Goal: Find specific fact: Find specific fact

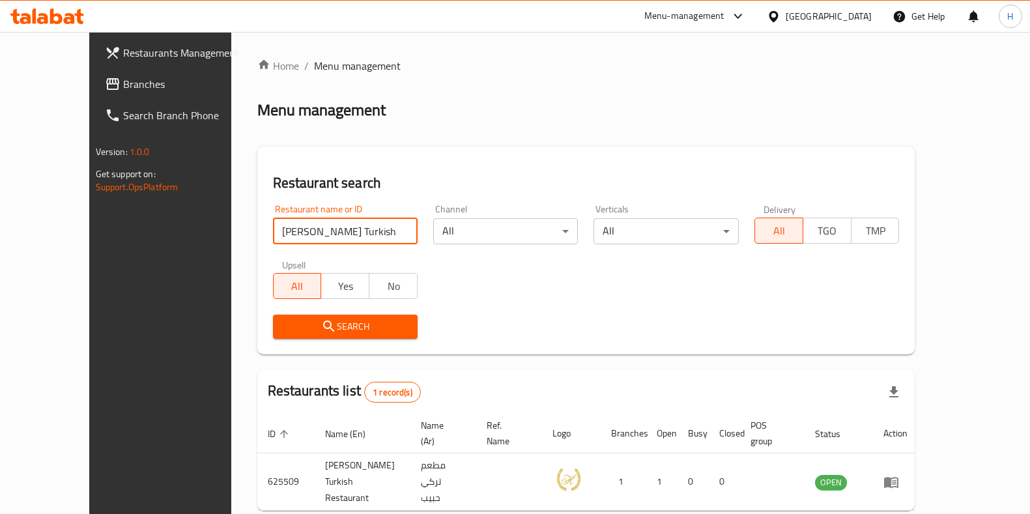
click at [306, 231] on input "[PERSON_NAME] Turkish Restaurant" at bounding box center [345, 231] width 145 height 26
click at [306, 231] on input "Habeeb Turkish Restaurant" at bounding box center [345, 231] width 145 height 26
drag, startPoint x: 0, startPoint y: 0, endPoint x: 303, endPoint y: 266, distance: 403.2
click at [303, 264] on div "Restaurant name or ID Habeeb Turkish Restaurant Restaurant name or ID Channel A…" at bounding box center [586, 272] width 643 height 150
drag, startPoint x: 296, startPoint y: 322, endPoint x: 287, endPoint y: 314, distance: 11.5
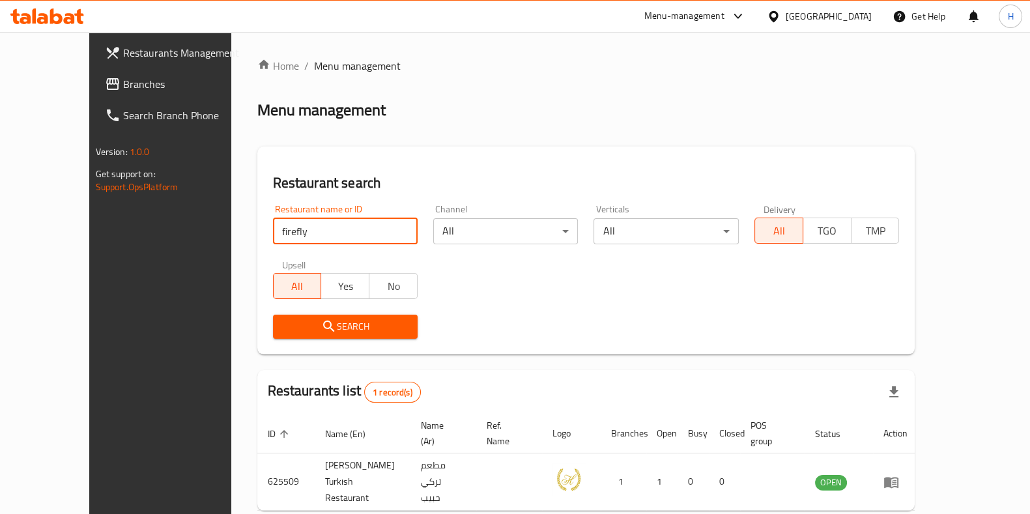
click at [289, 315] on button "Search" at bounding box center [345, 327] width 145 height 24
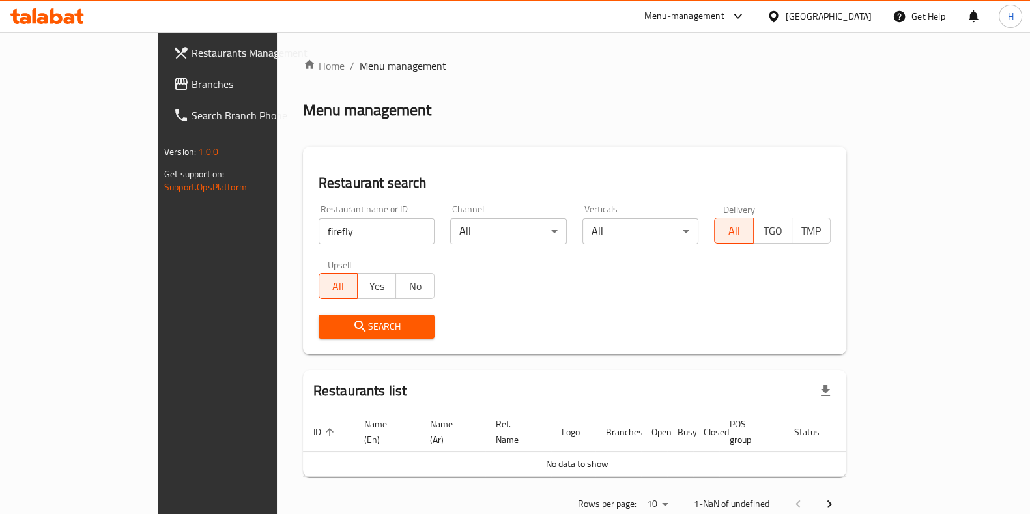
click at [319, 231] on input "firefly" at bounding box center [377, 231] width 117 height 26
click at [329, 327] on span "Search" at bounding box center [377, 327] width 96 height 16
click at [329, 328] on span "Search" at bounding box center [377, 327] width 96 height 16
click at [319, 230] on input "firefly" at bounding box center [377, 231] width 117 height 26
click at [329, 327] on span "Search" at bounding box center [377, 327] width 96 height 16
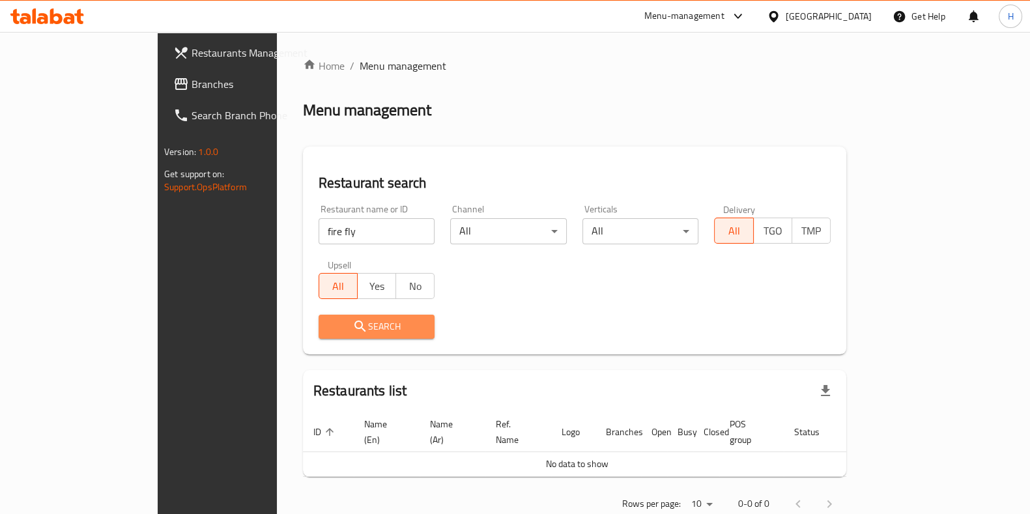
click at [329, 323] on span "Search" at bounding box center [377, 327] width 96 height 16
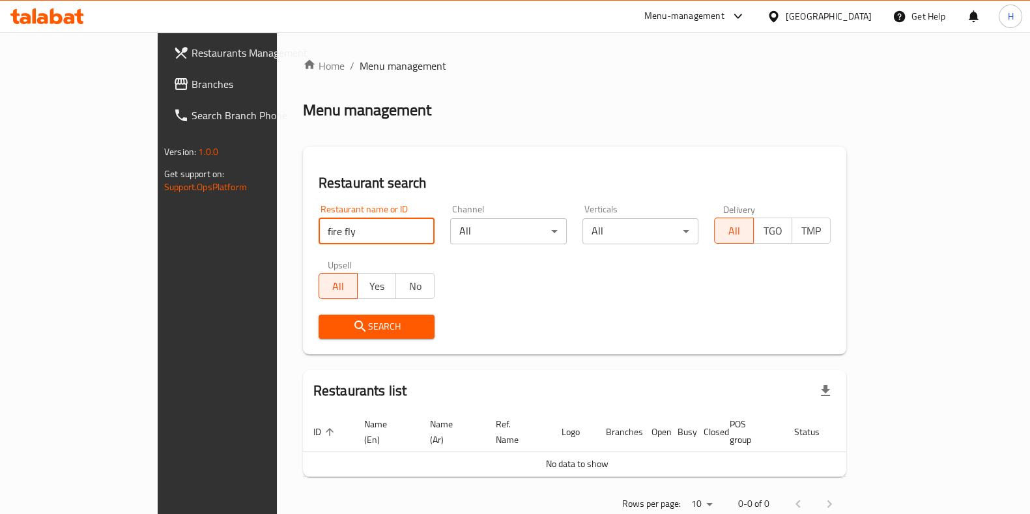
click at [319, 227] on input "fire fly" at bounding box center [377, 231] width 117 height 26
type input "firefly"
click button "Search" at bounding box center [377, 327] width 117 height 24
click at [311, 310] on div "Search" at bounding box center [377, 327] width 132 height 40
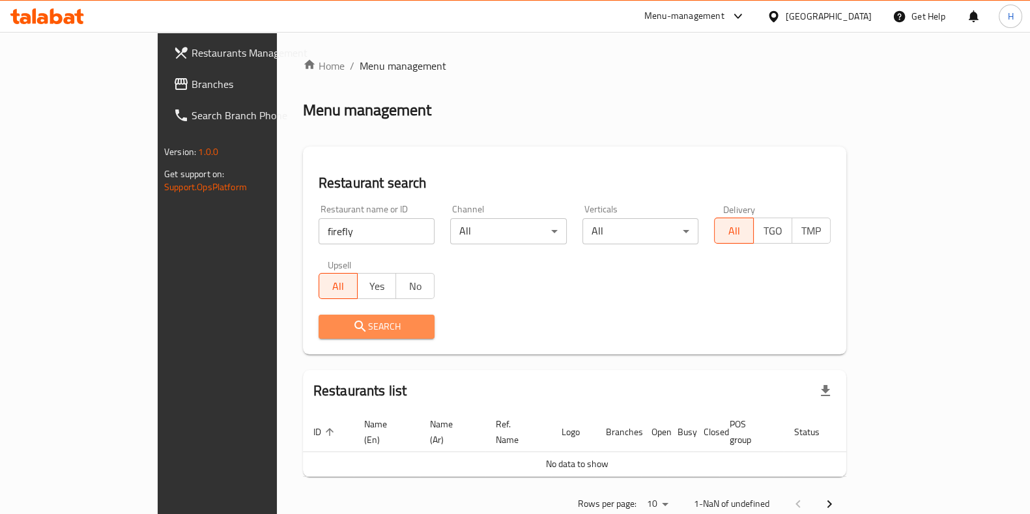
click at [329, 331] on span "Search" at bounding box center [377, 327] width 96 height 16
click at [329, 328] on span "Search" at bounding box center [377, 327] width 96 height 16
click at [329, 323] on span "Search" at bounding box center [377, 327] width 96 height 16
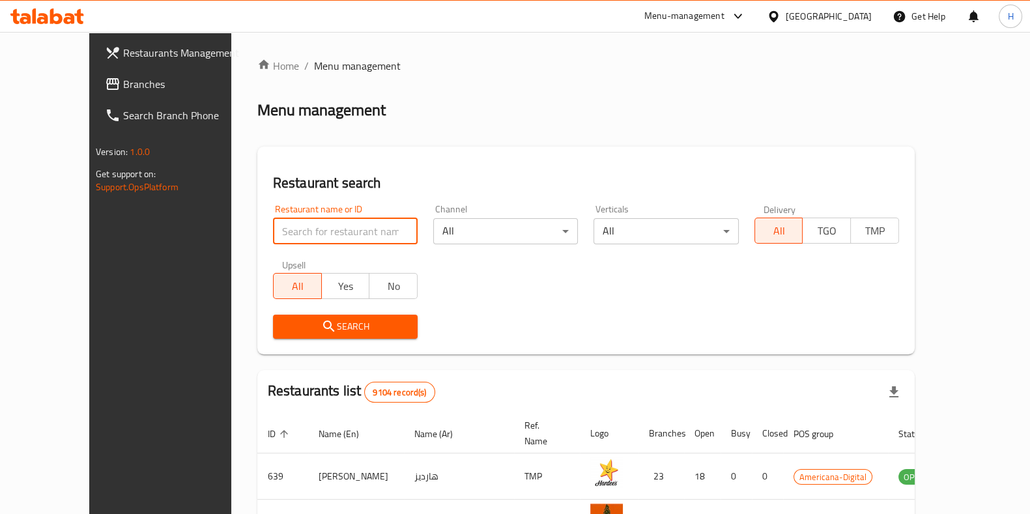
click at [307, 233] on input "search" at bounding box center [345, 231] width 145 height 26
type input "firefly"
click button "Search" at bounding box center [345, 327] width 145 height 24
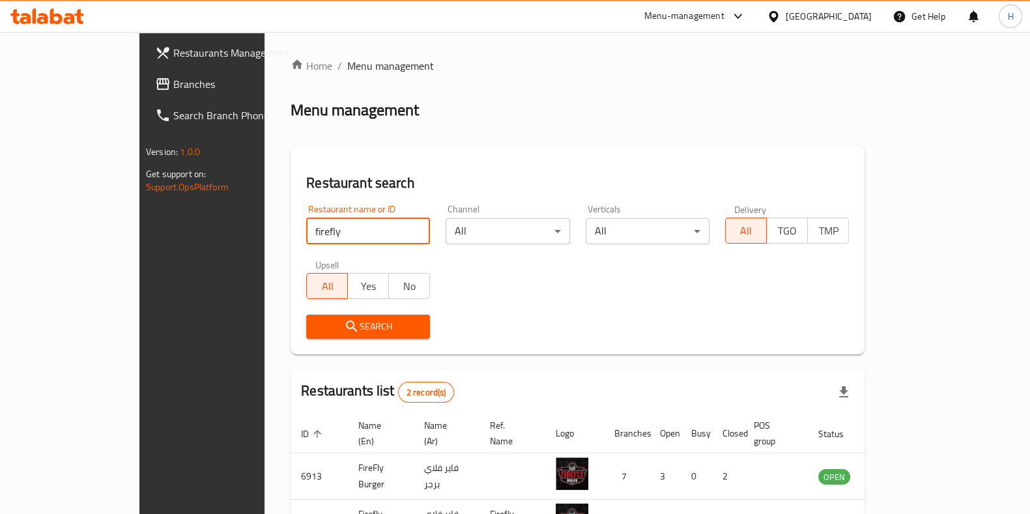
click at [342, 323] on span "Search" at bounding box center [368, 327] width 103 height 16
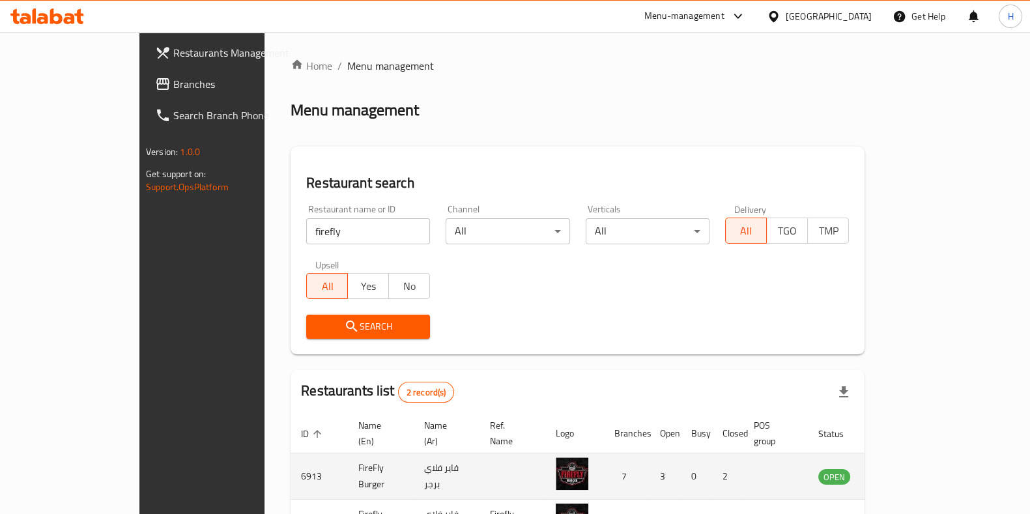
scroll to position [88, 0]
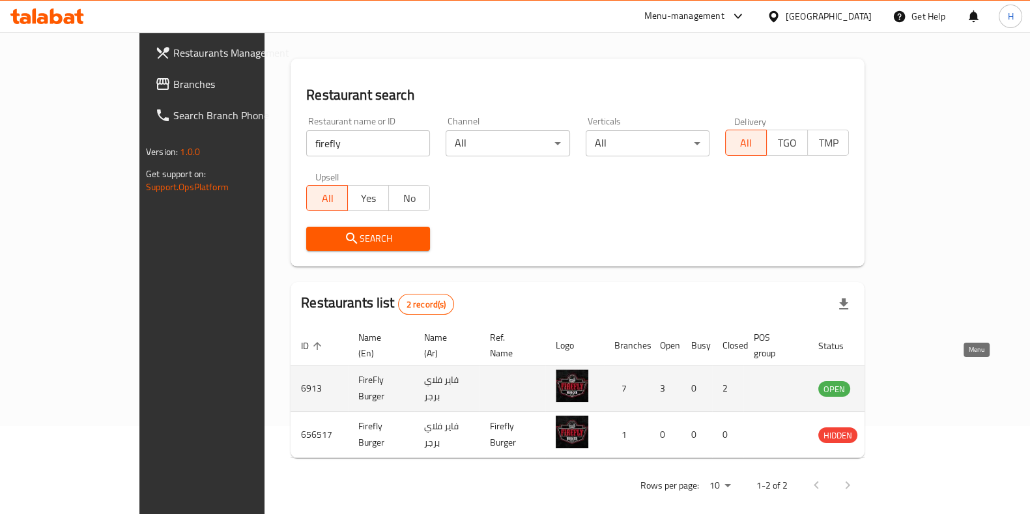
click at [902, 384] on icon "enhanced table" at bounding box center [895, 389] width 14 height 11
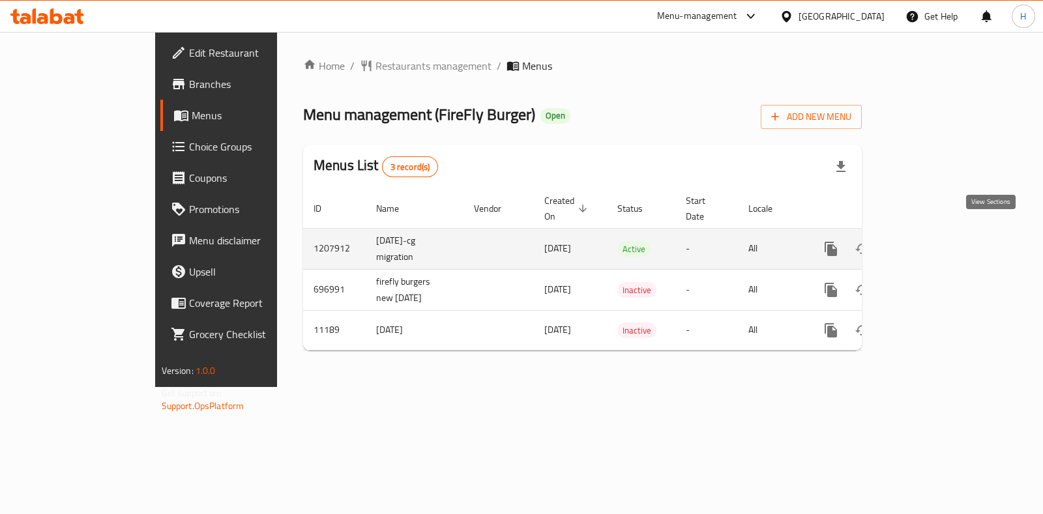
click at [933, 241] on icon "enhanced table" at bounding box center [925, 249] width 16 height 16
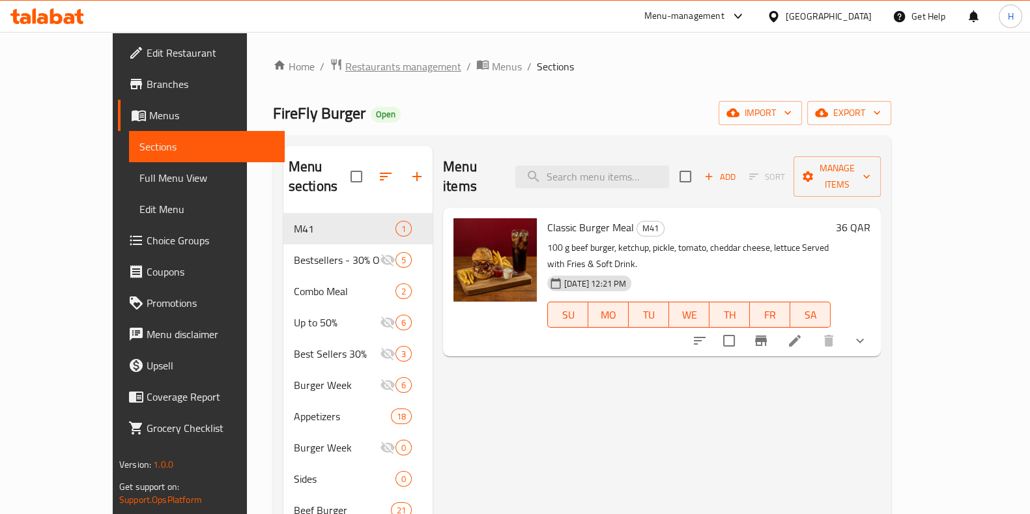
click at [345, 74] on span "Restaurants management" at bounding box center [403, 67] width 116 height 16
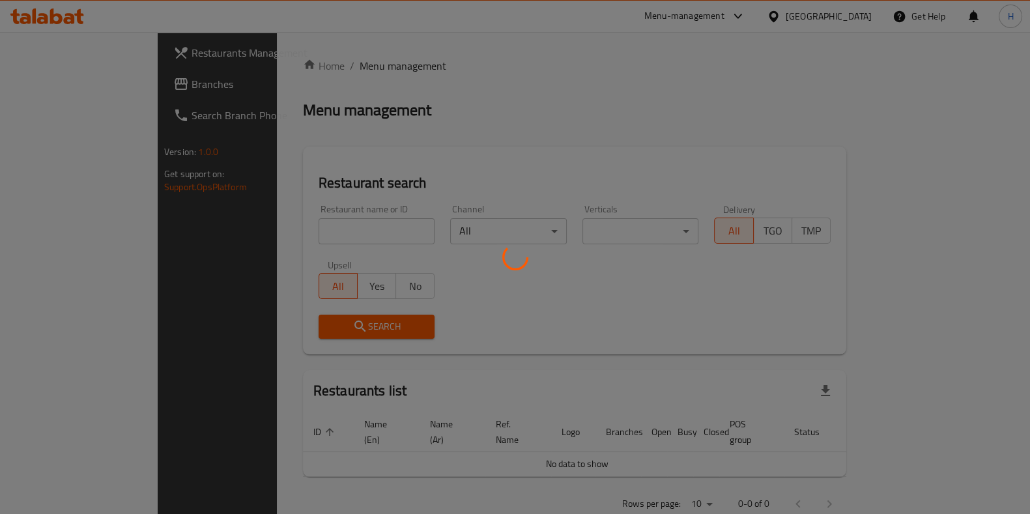
click at [304, 213] on div at bounding box center [515, 257] width 1030 height 514
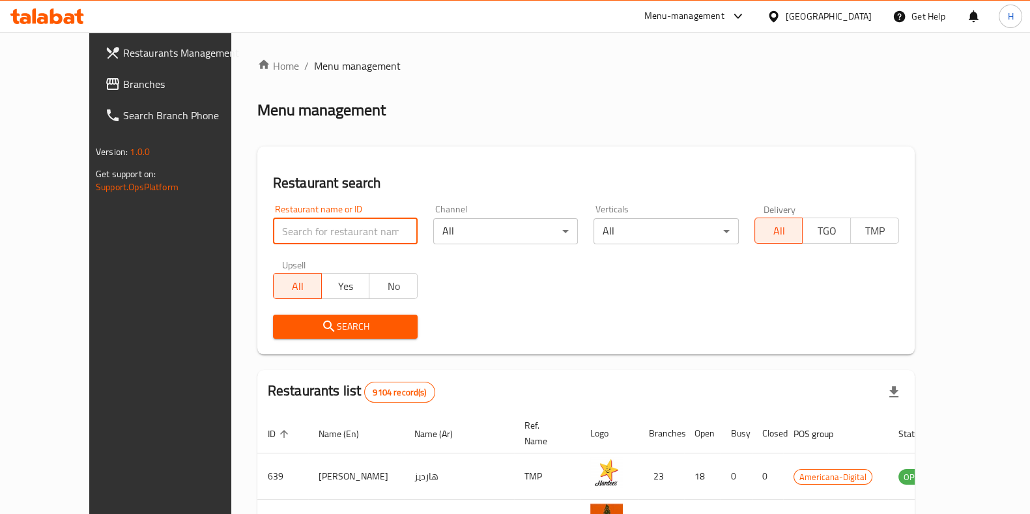
click at [313, 231] on input "search" at bounding box center [345, 231] width 145 height 26
click at [279, 227] on input "search" at bounding box center [345, 231] width 145 height 26
type input "iburger"
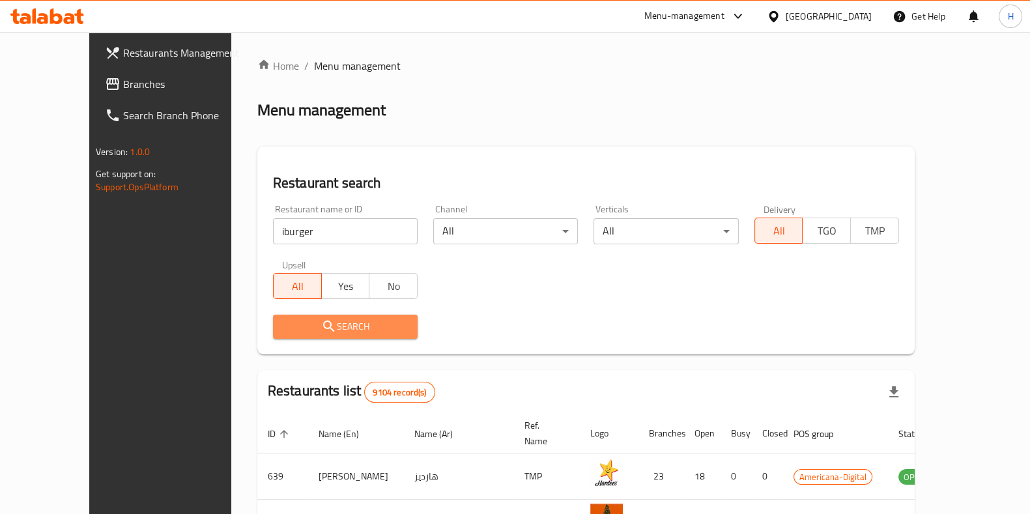
click at [320, 321] on span "Search" at bounding box center [346, 327] width 124 height 16
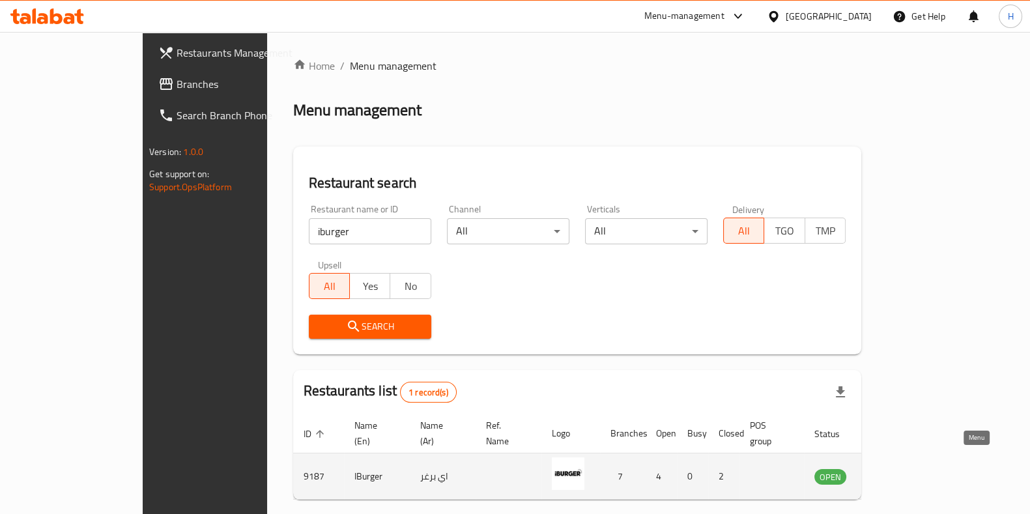
click at [899, 469] on icon "enhanced table" at bounding box center [891, 477] width 16 height 16
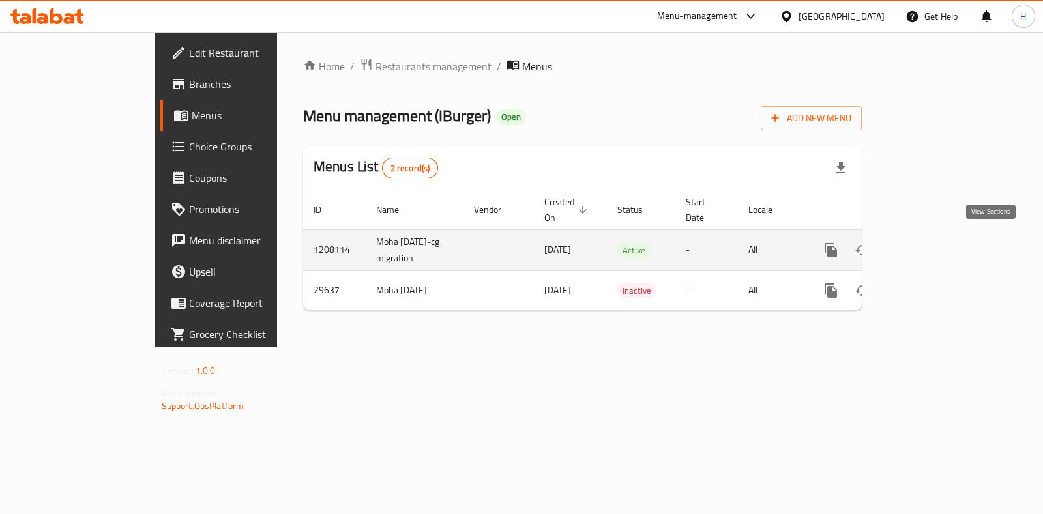
click at [933, 248] on icon "enhanced table" at bounding box center [925, 250] width 16 height 16
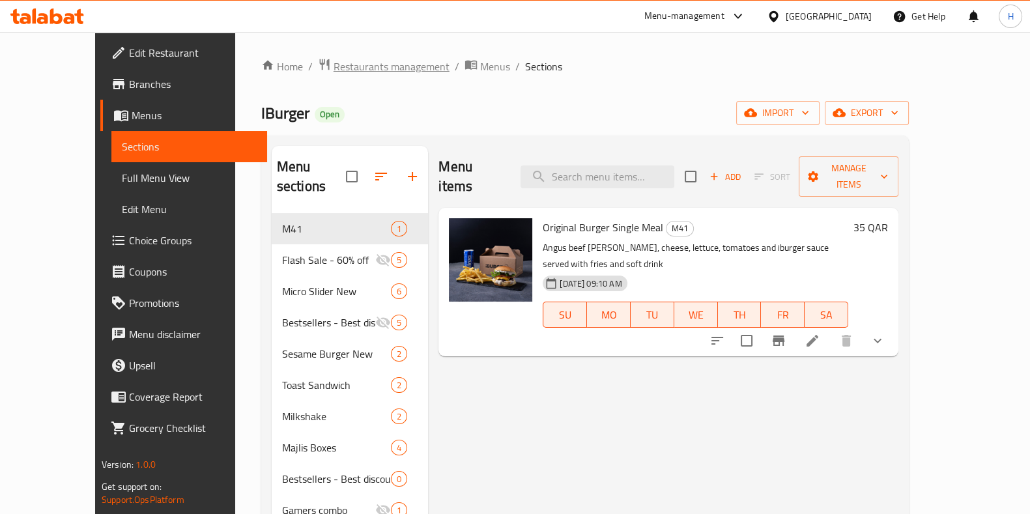
click at [334, 68] on span "Restaurants management" at bounding box center [392, 67] width 116 height 16
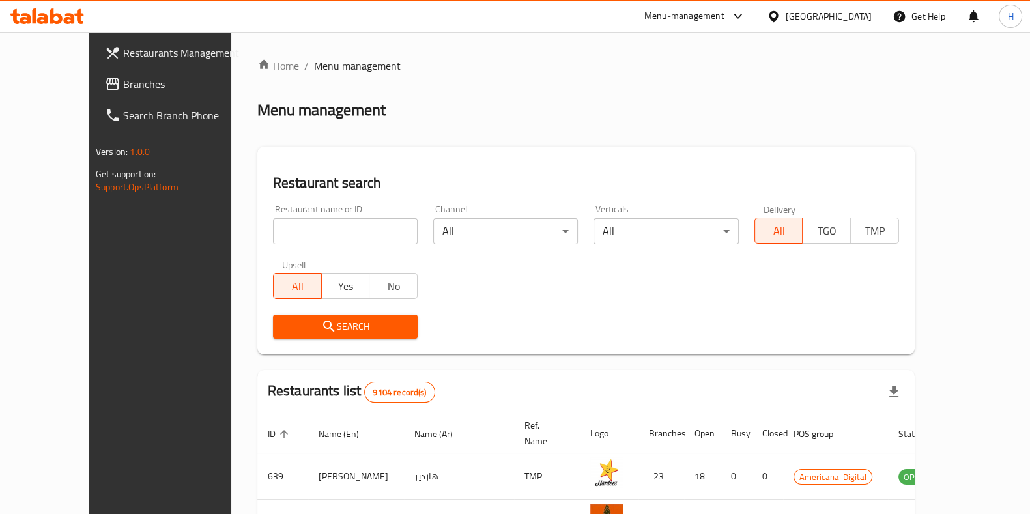
click at [287, 231] on input "search" at bounding box center [345, 231] width 145 height 26
type input "iburger"
click button "Search" at bounding box center [345, 327] width 145 height 24
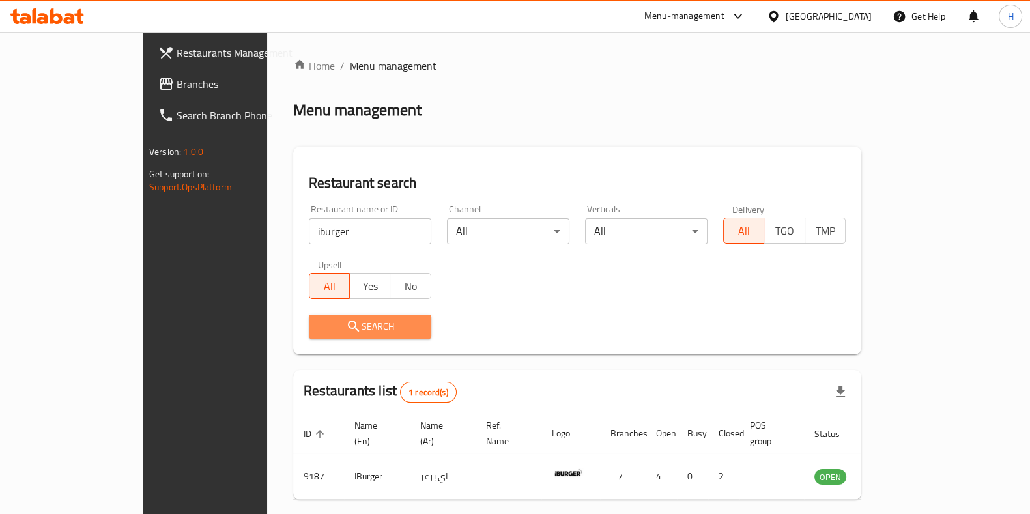
click at [334, 330] on span "Search" at bounding box center [370, 327] width 102 height 16
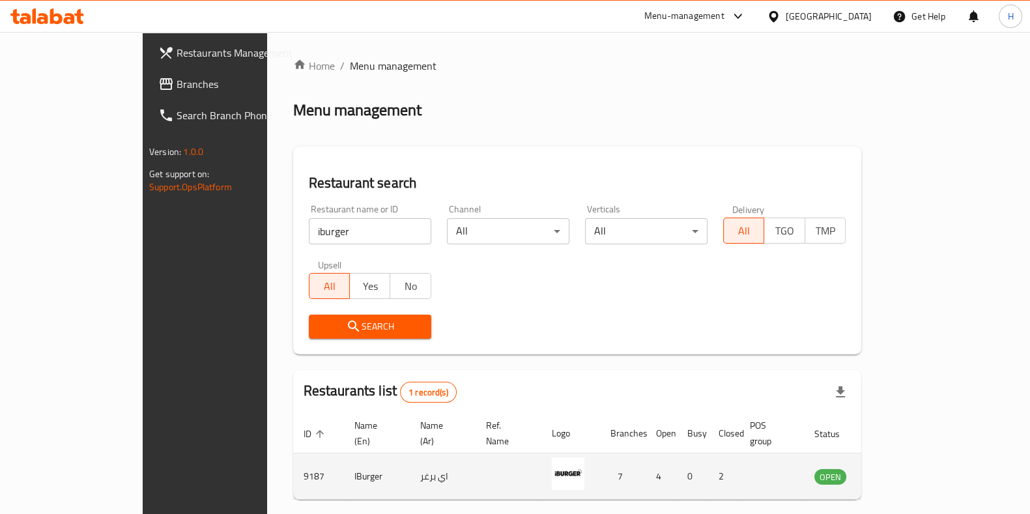
click at [293, 464] on td "9187" at bounding box center [318, 477] width 51 height 46
copy td "9187"
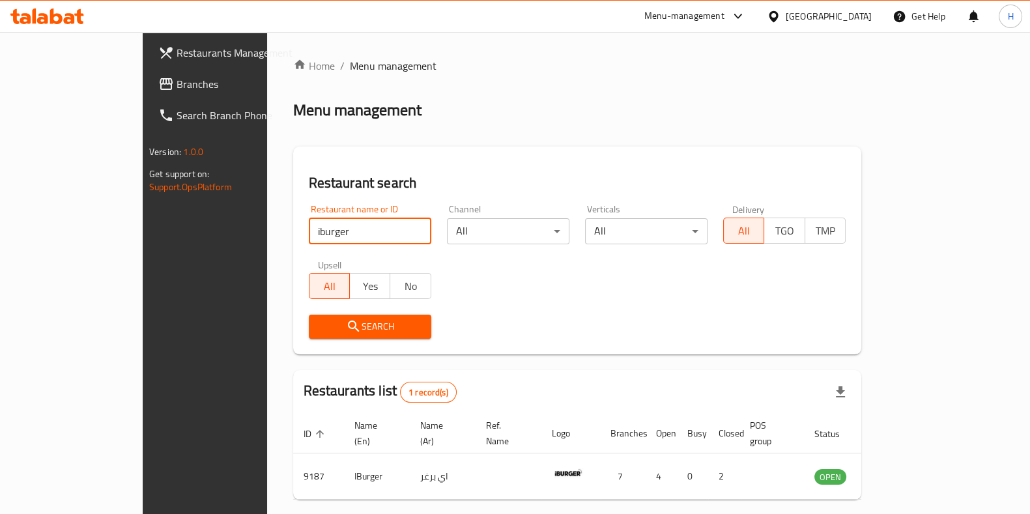
drag, startPoint x: 282, startPoint y: 234, endPoint x: 3, endPoint y: 208, distance: 279.5
click at [143, 211] on div "Restaurants Management Branches Search Branch Phone Version: 1.0.0 Get support …" at bounding box center [515, 301] width 745 height 538
type input "SALT"
click button "Search" at bounding box center [370, 327] width 123 height 24
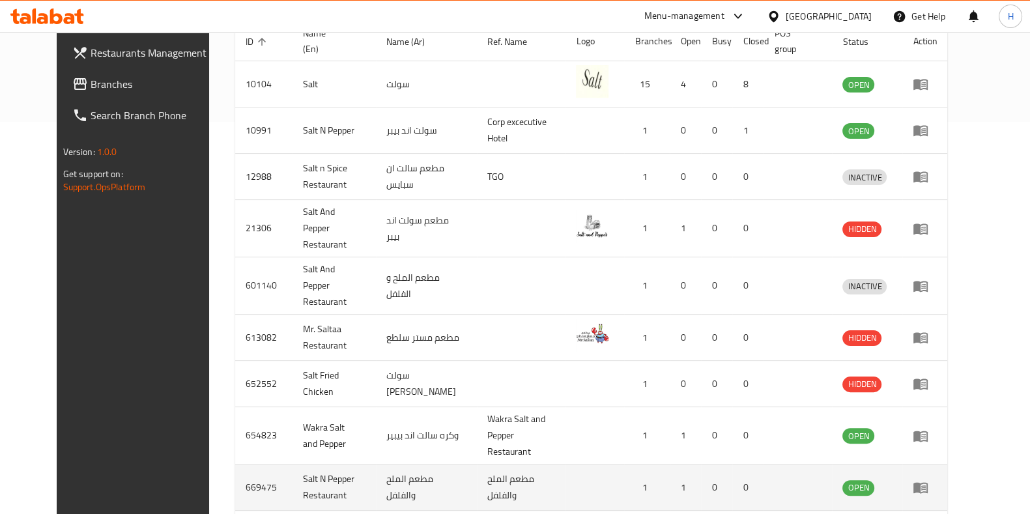
scroll to position [473, 0]
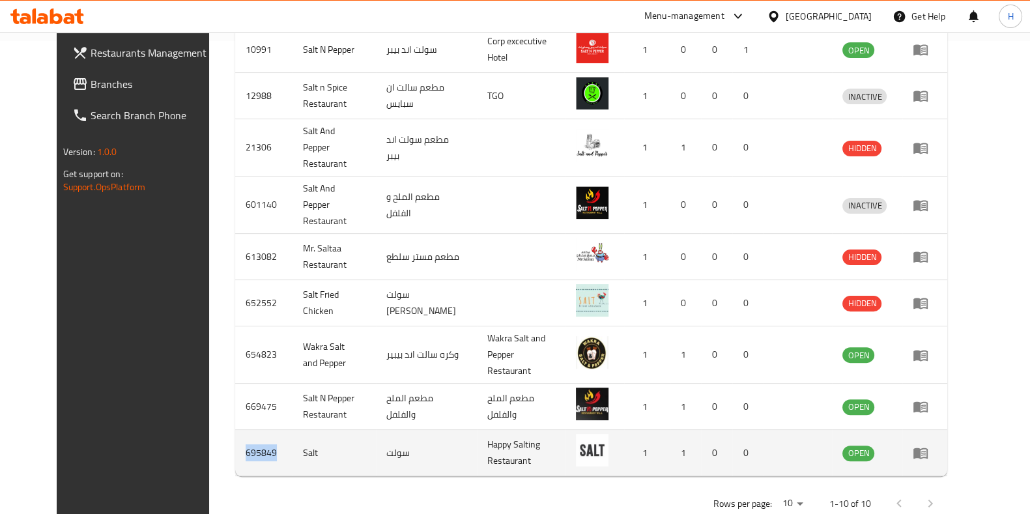
drag, startPoint x: 248, startPoint y: 416, endPoint x: 206, endPoint y: 416, distance: 41.7
click at [235, 430] on td "695849" at bounding box center [263, 453] width 57 height 46
copy td "695849"
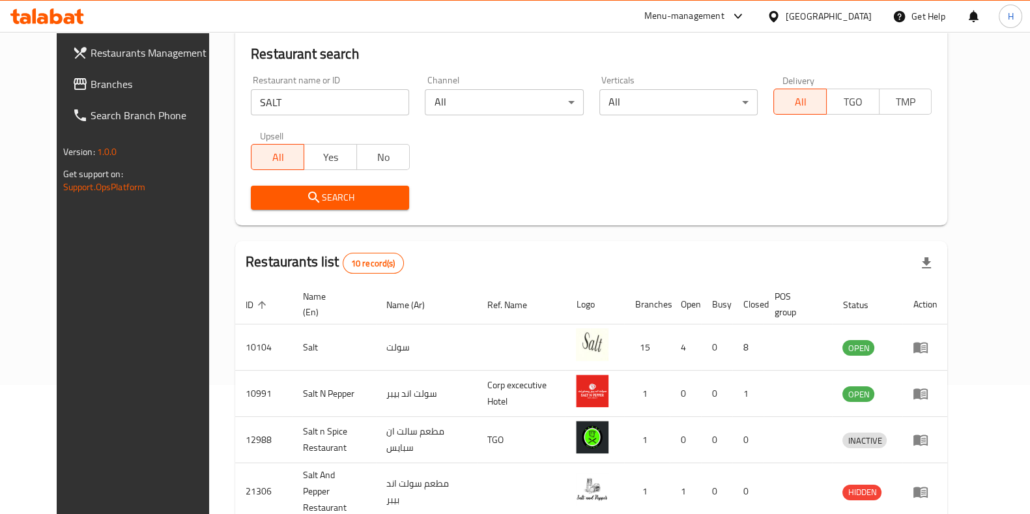
scroll to position [0, 0]
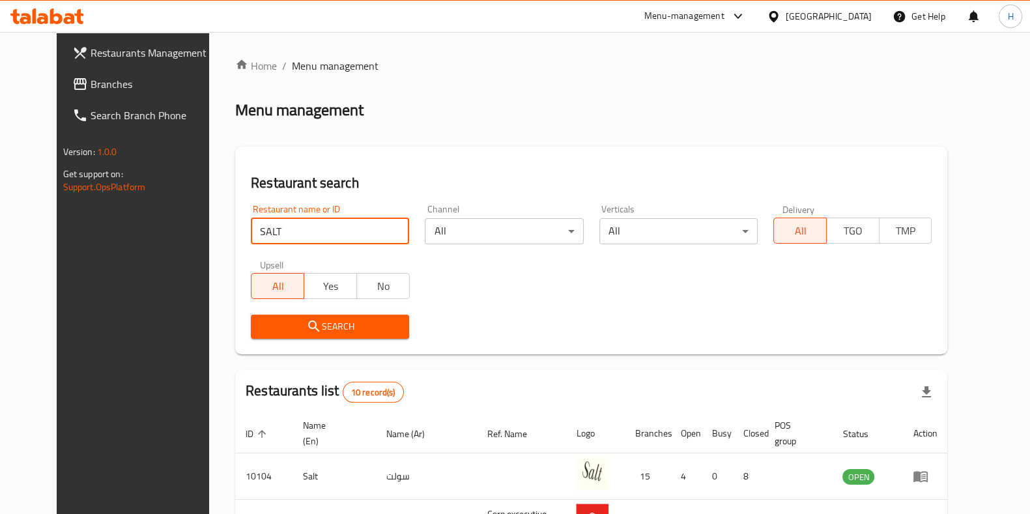
click at [287, 222] on input "SALT" at bounding box center [330, 231] width 158 height 26
drag, startPoint x: 284, startPoint y: 237, endPoint x: 95, endPoint y: 239, distance: 189.0
type input "yellow cab"
click at [318, 323] on span "Search" at bounding box center [330, 327] width 138 height 16
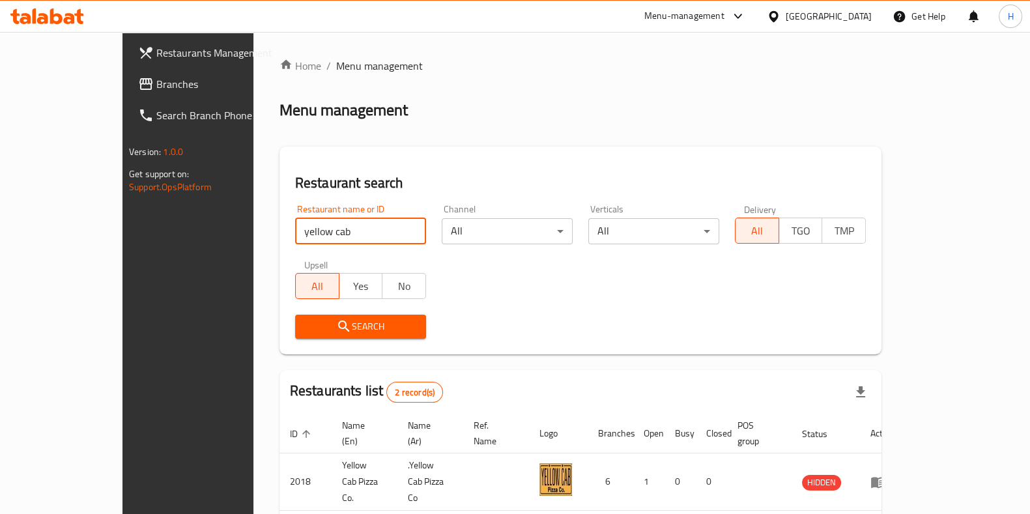
drag, startPoint x: 319, startPoint y: 240, endPoint x: 0, endPoint y: 321, distance: 329.4
click at [123, 324] on div "Restaurants Management Branches Search Branch Phone Version: 1.0.0 Get support …" at bounding box center [515, 335] width 785 height 607
type input "iburger"
click button "Search" at bounding box center [360, 327] width 131 height 24
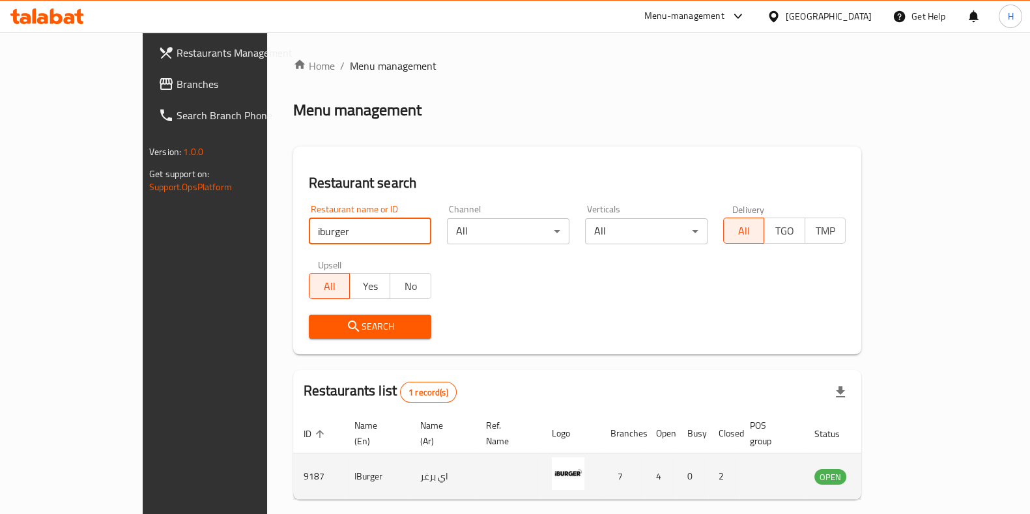
click at [293, 454] on td "9187" at bounding box center [318, 477] width 51 height 46
click at [293, 463] on td "9187" at bounding box center [318, 477] width 51 height 46
copy td "9187"
